Goal: Information Seeking & Learning: Check status

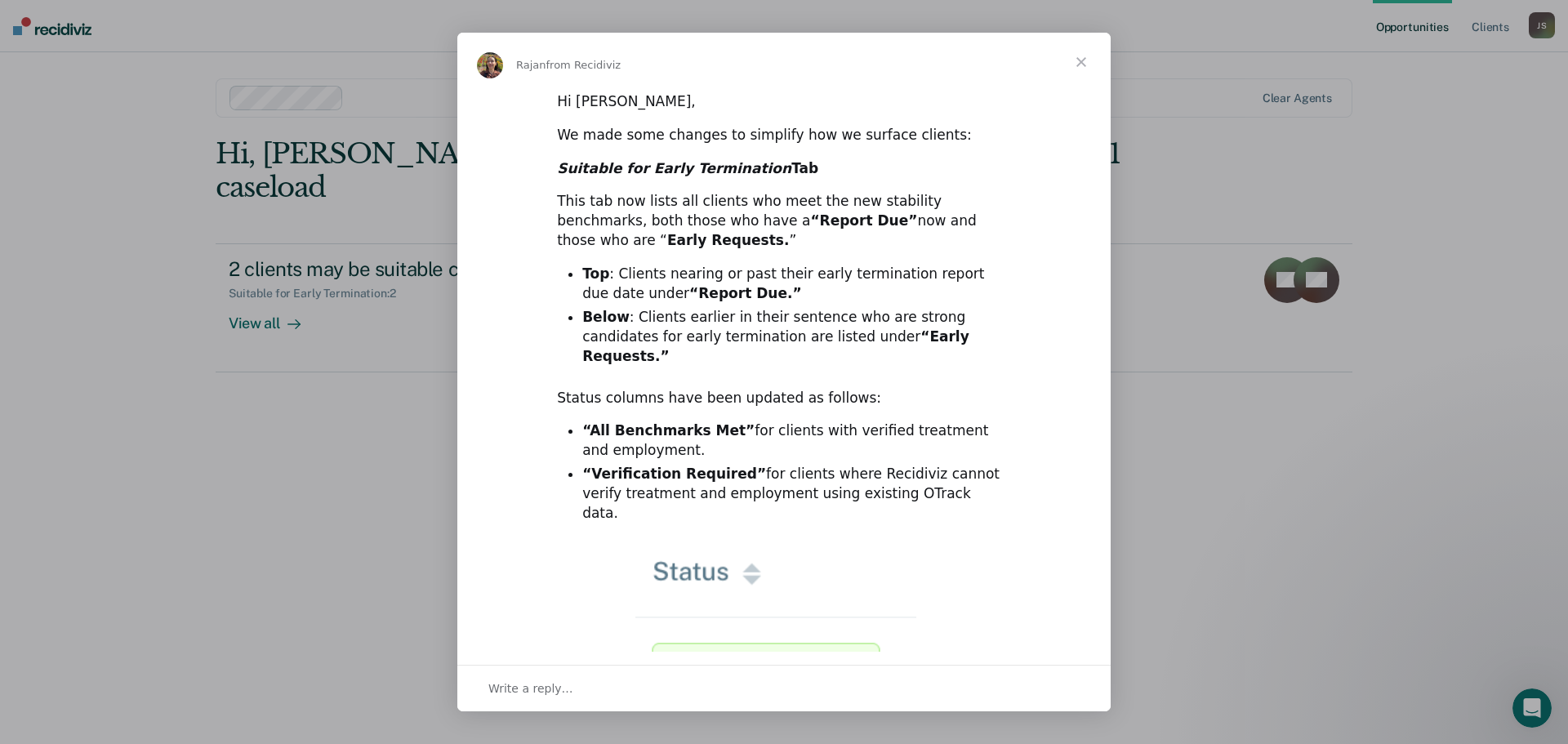
click at [1080, 60] on span "Close" at bounding box center [1081, 62] width 59 height 59
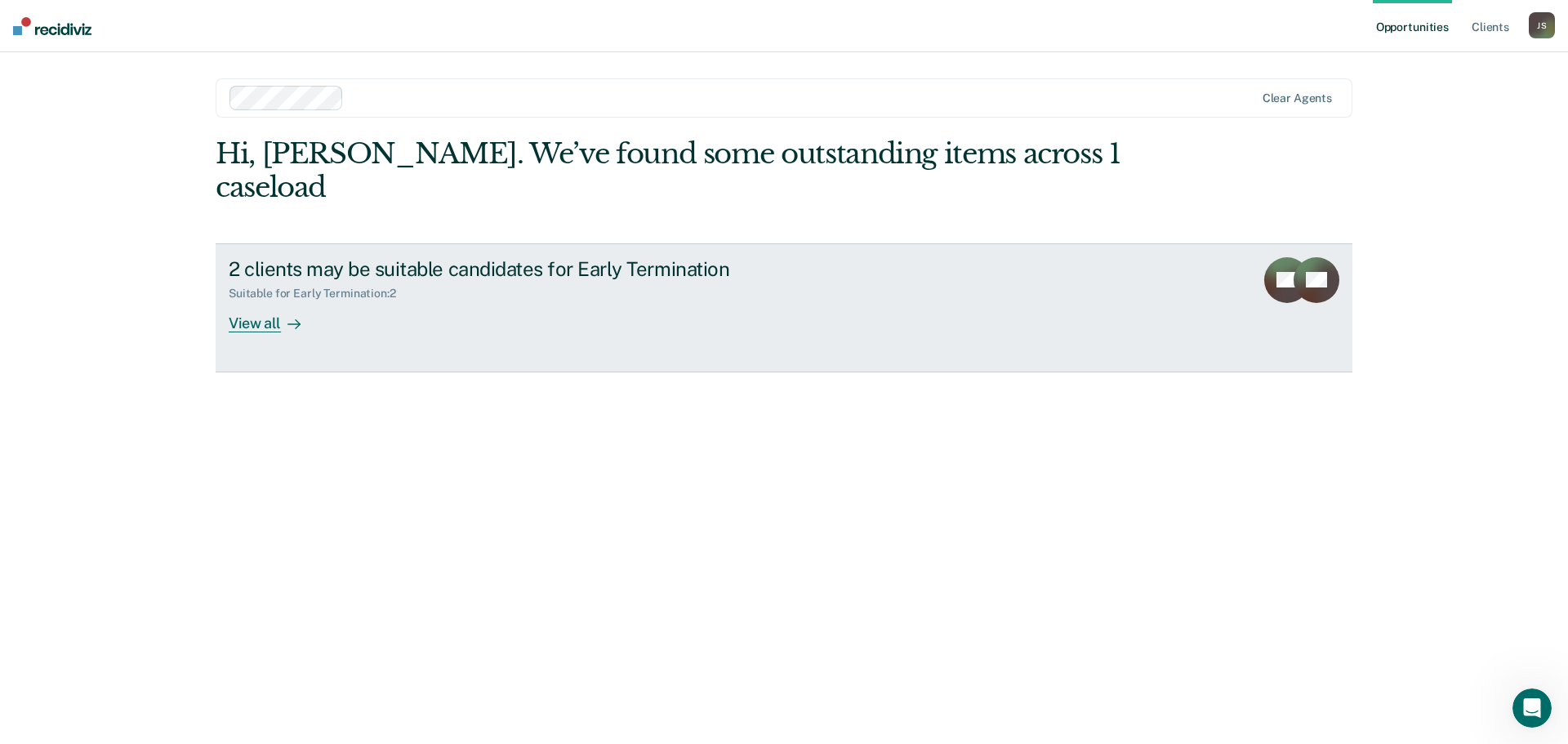
click at [263, 301] on div "View all" at bounding box center [274, 316] width 91 height 32
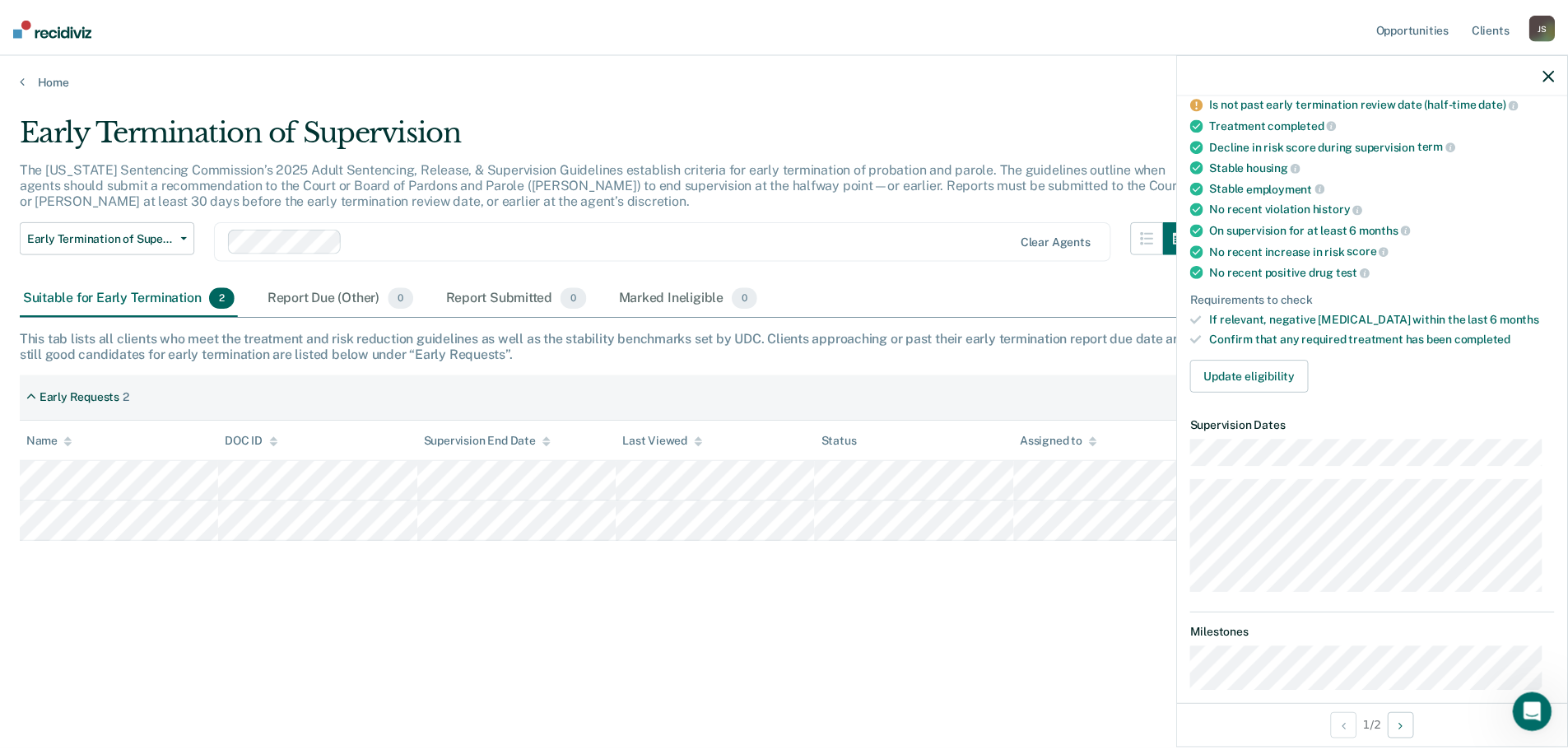
scroll to position [165, 0]
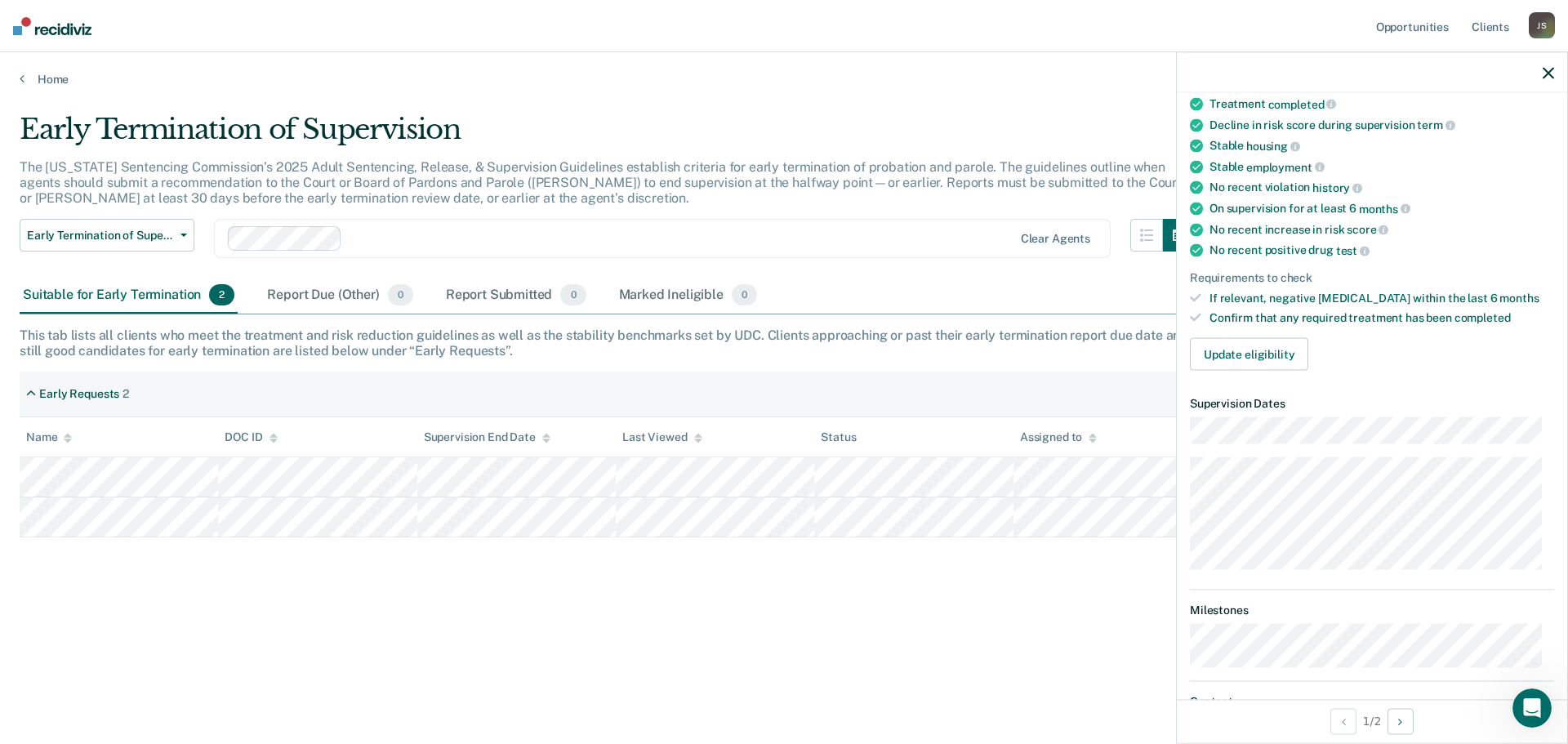
click at [1546, 71] on icon "button" at bounding box center [1548, 72] width 11 height 11
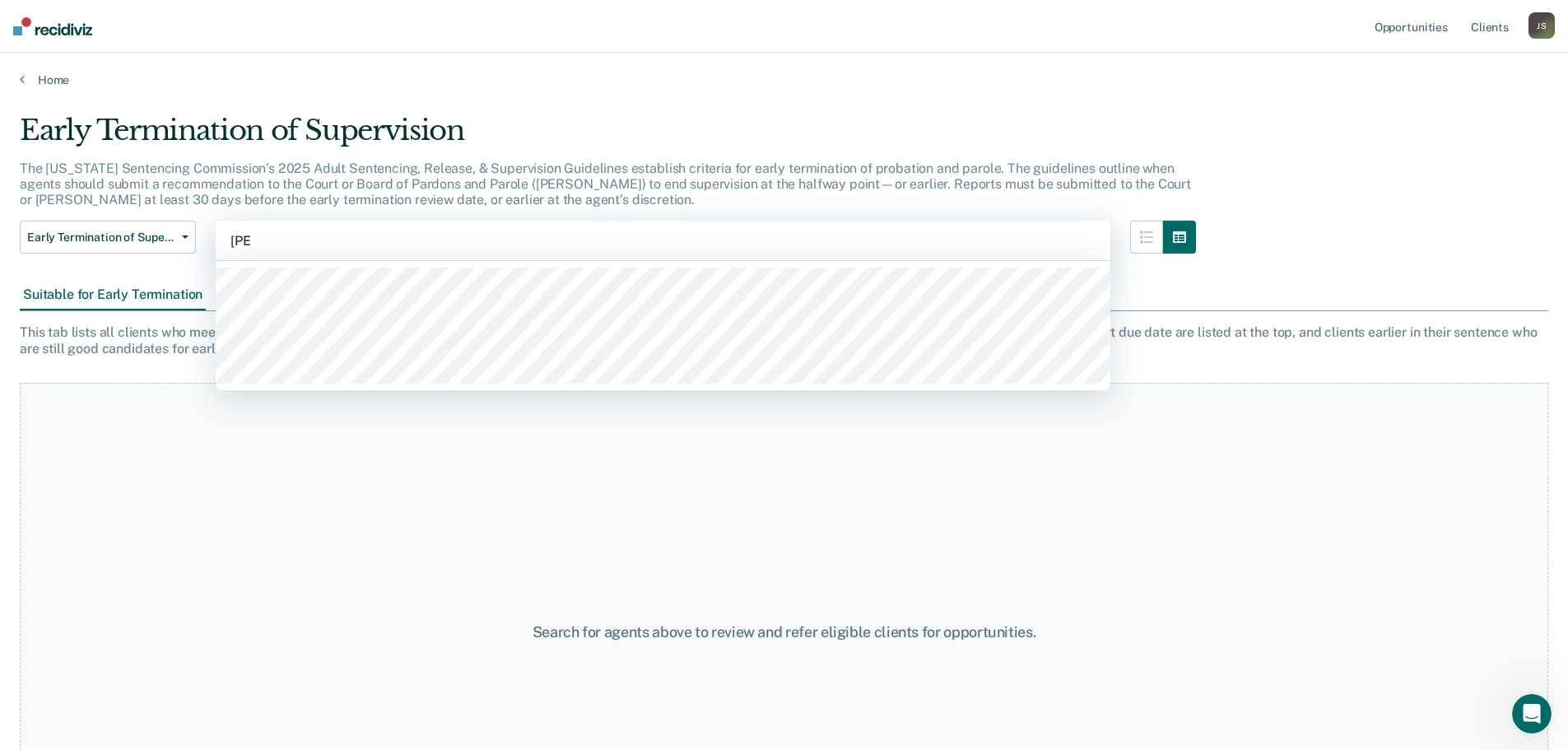
type input "[PERSON_NAME]"
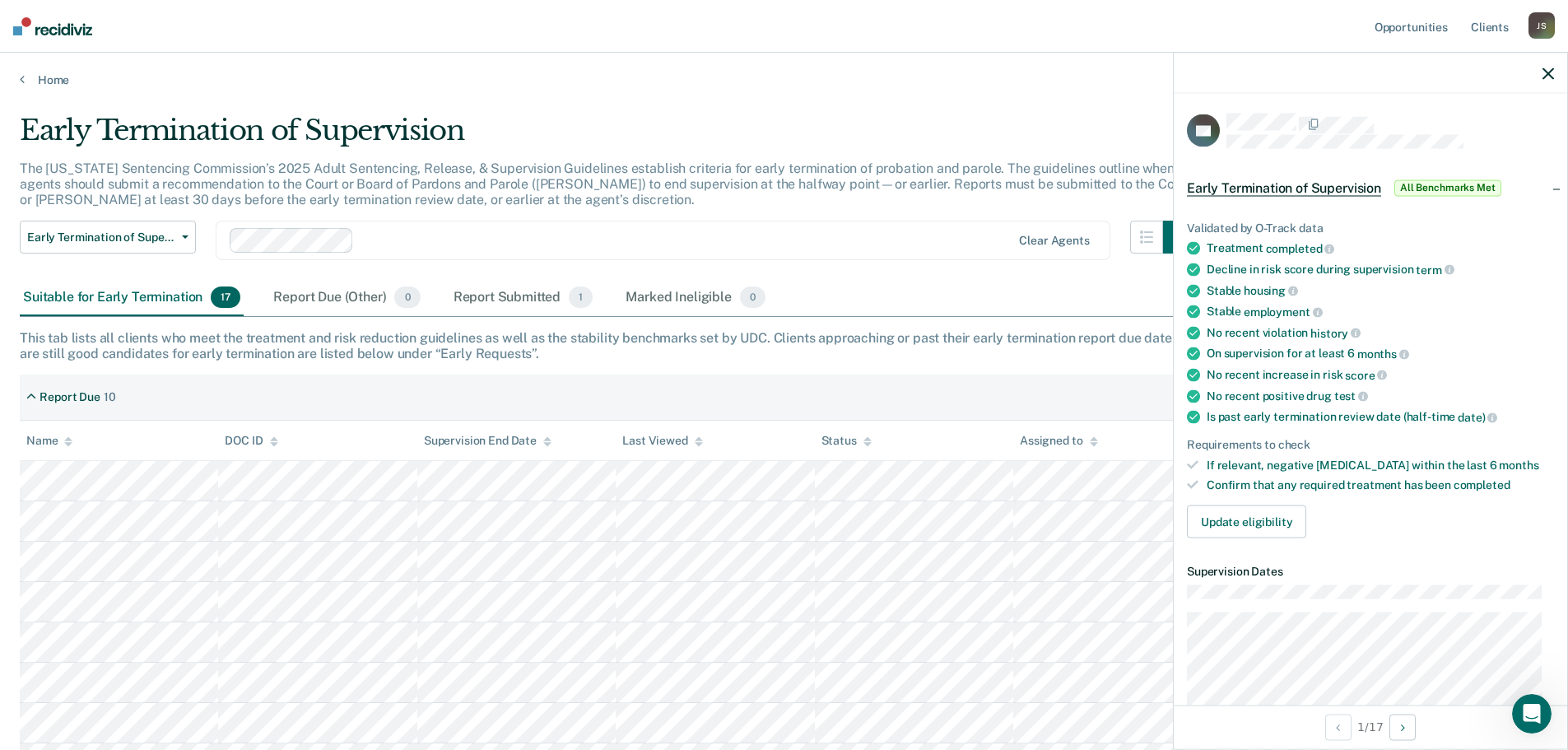
click at [1549, 71] on icon "button" at bounding box center [1548, 73] width 11 height 11
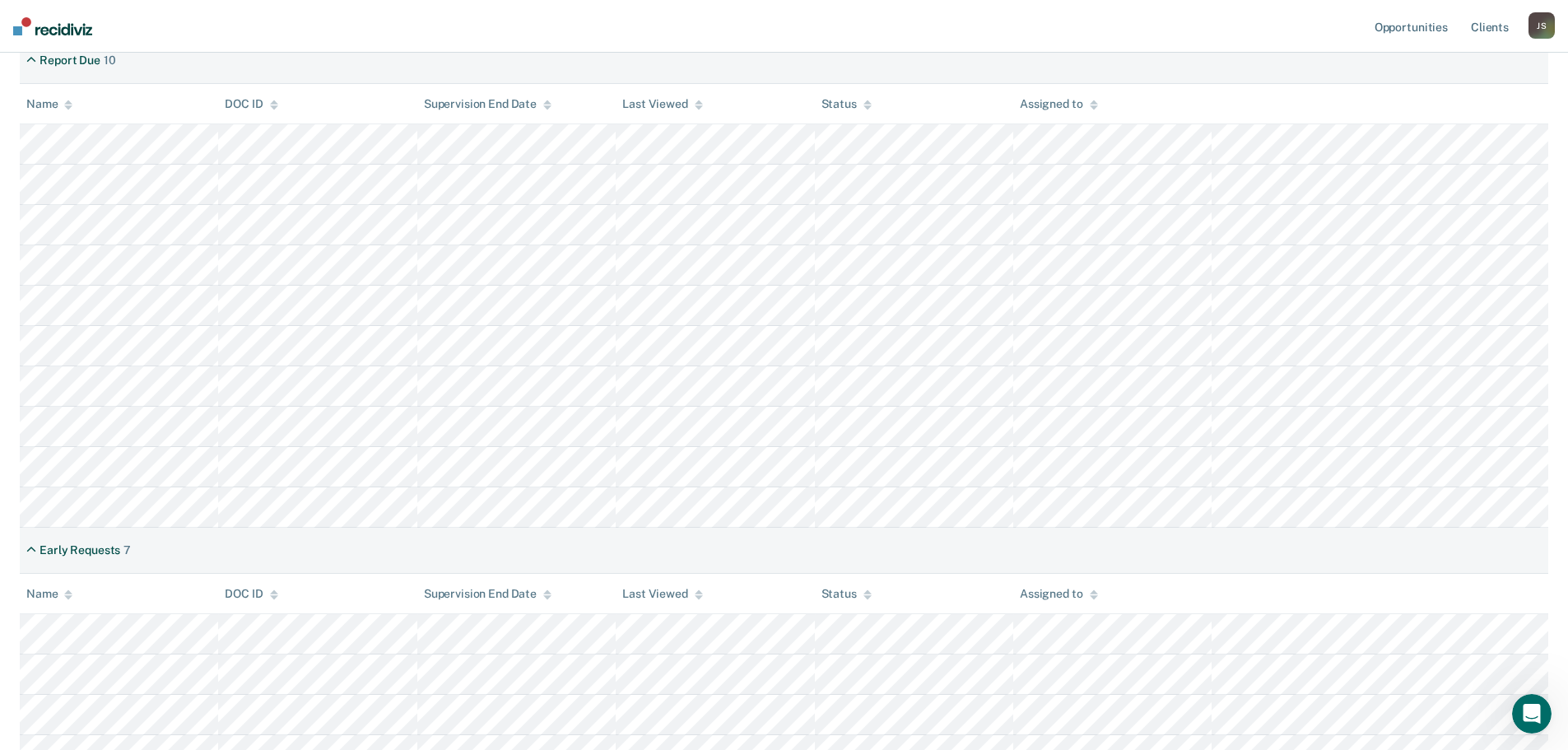
scroll to position [411, 0]
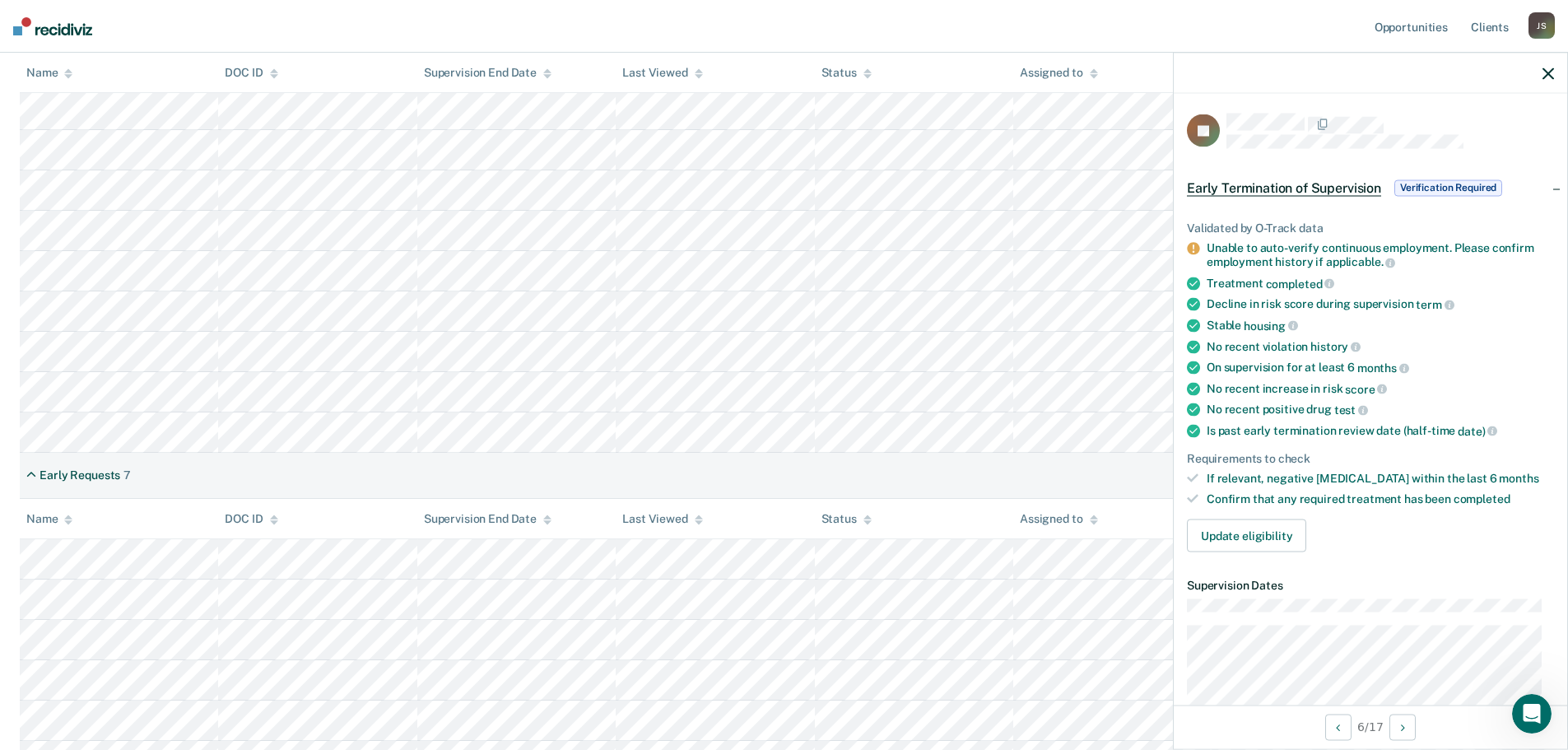
click at [1549, 76] on icon "button" at bounding box center [1548, 73] width 11 height 11
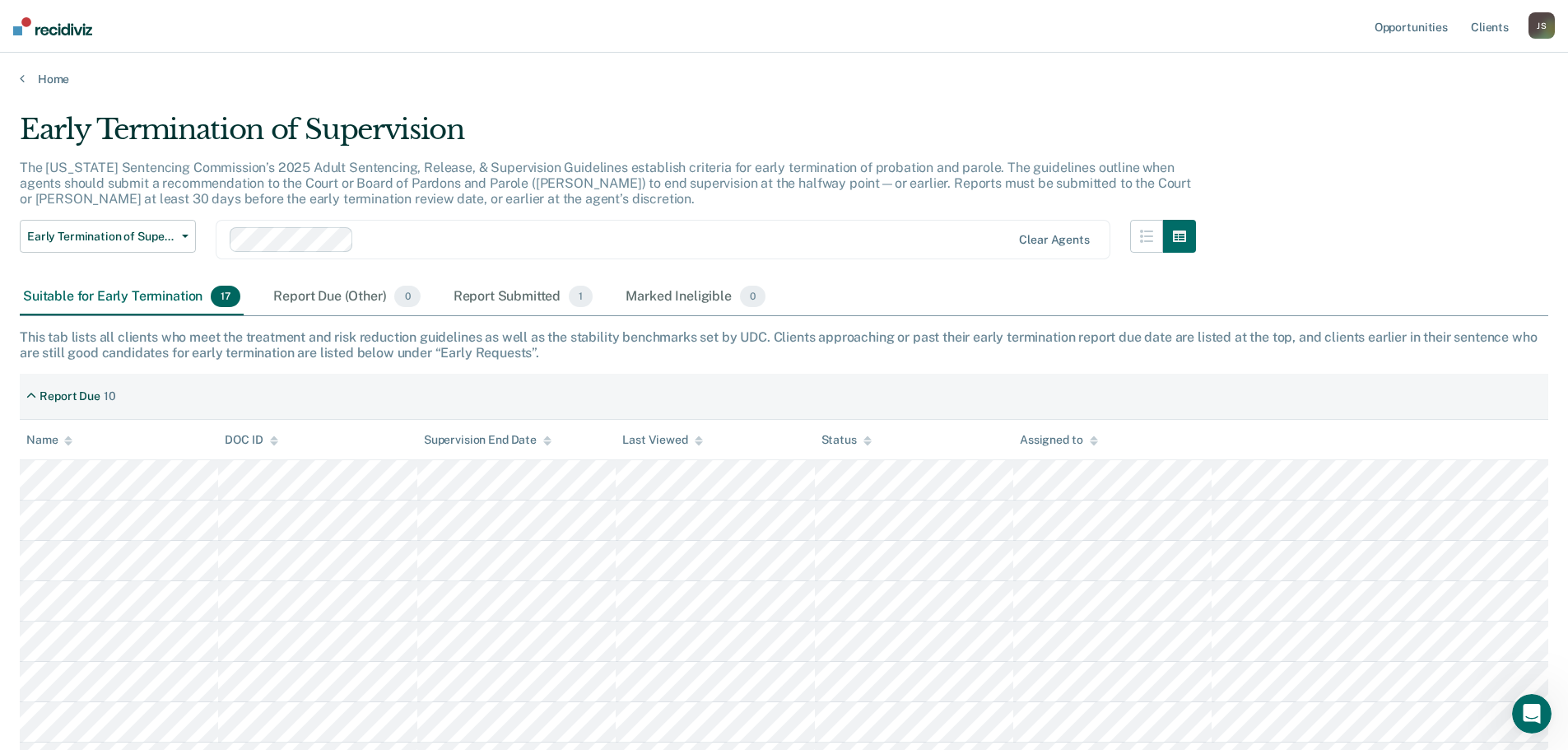
scroll to position [0, 0]
